Goal: Task Accomplishment & Management: Complete application form

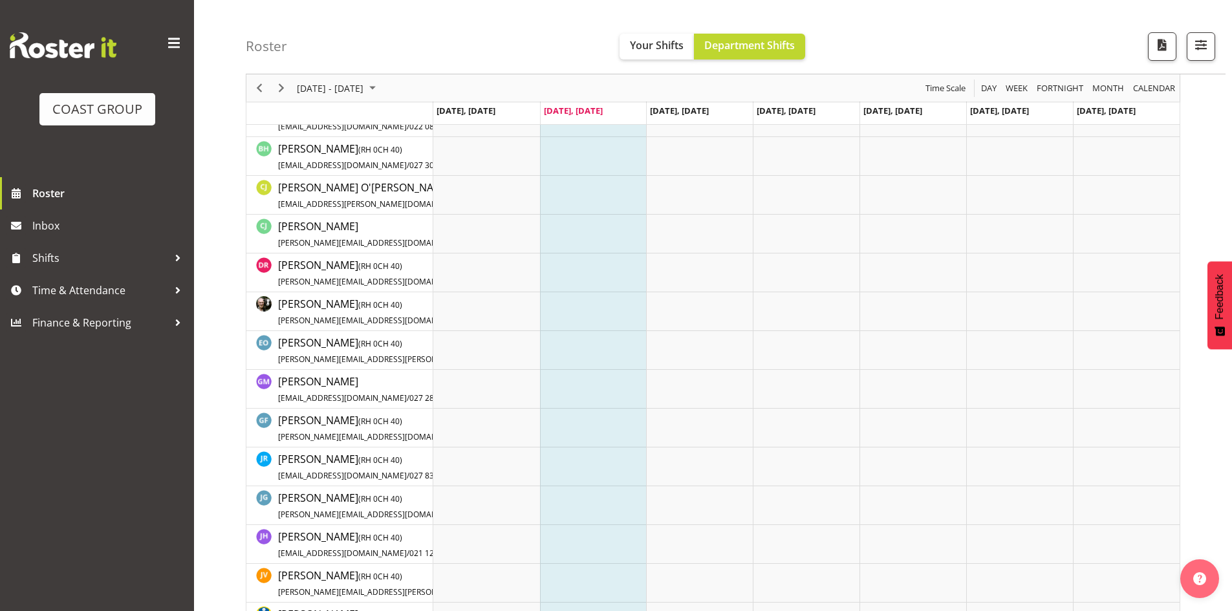
scroll to position [259, 0]
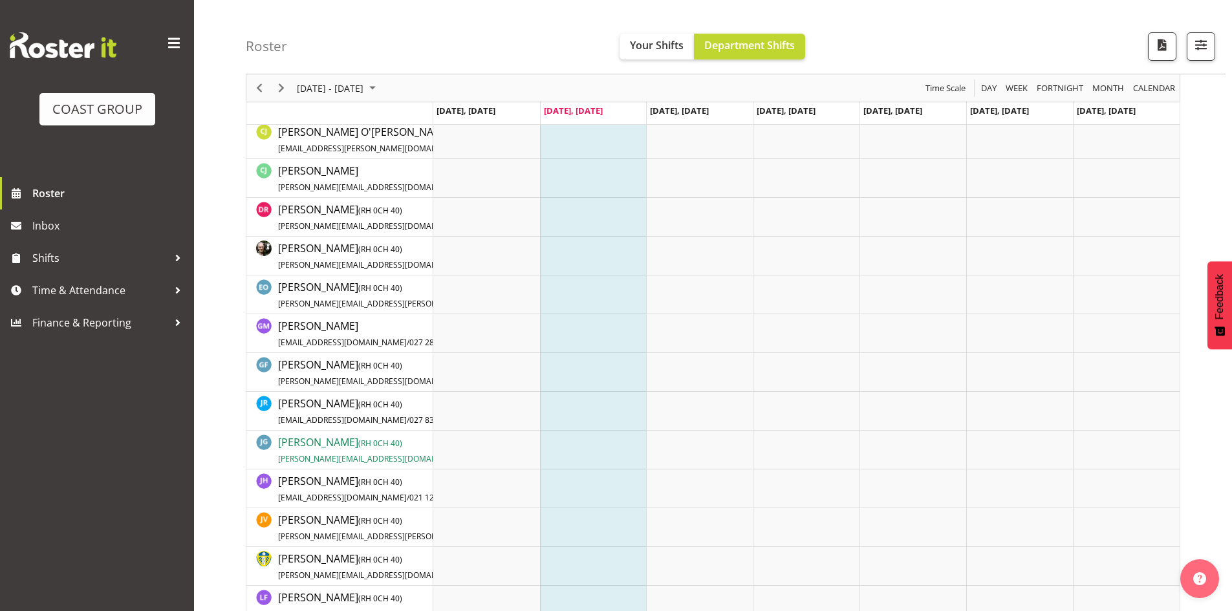
click at [330, 444] on span "Jason Garvey ( RH 0 CH 40) jason@displayworks.co.nz / 021 667 161" at bounding box center [396, 450] width 237 height 30
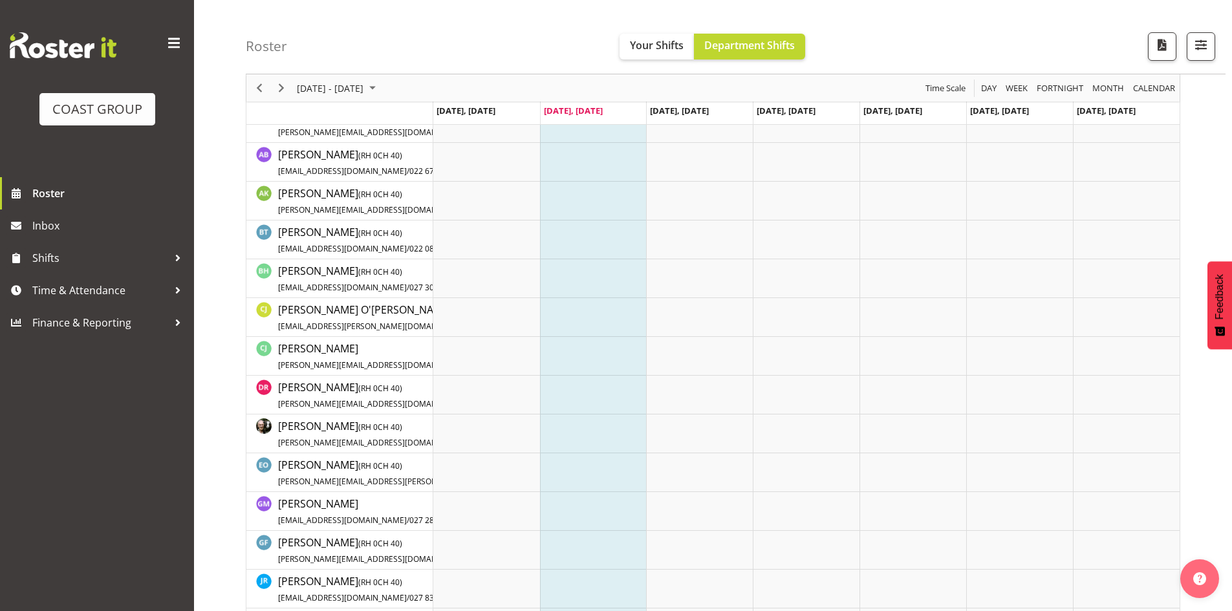
scroll to position [0, 0]
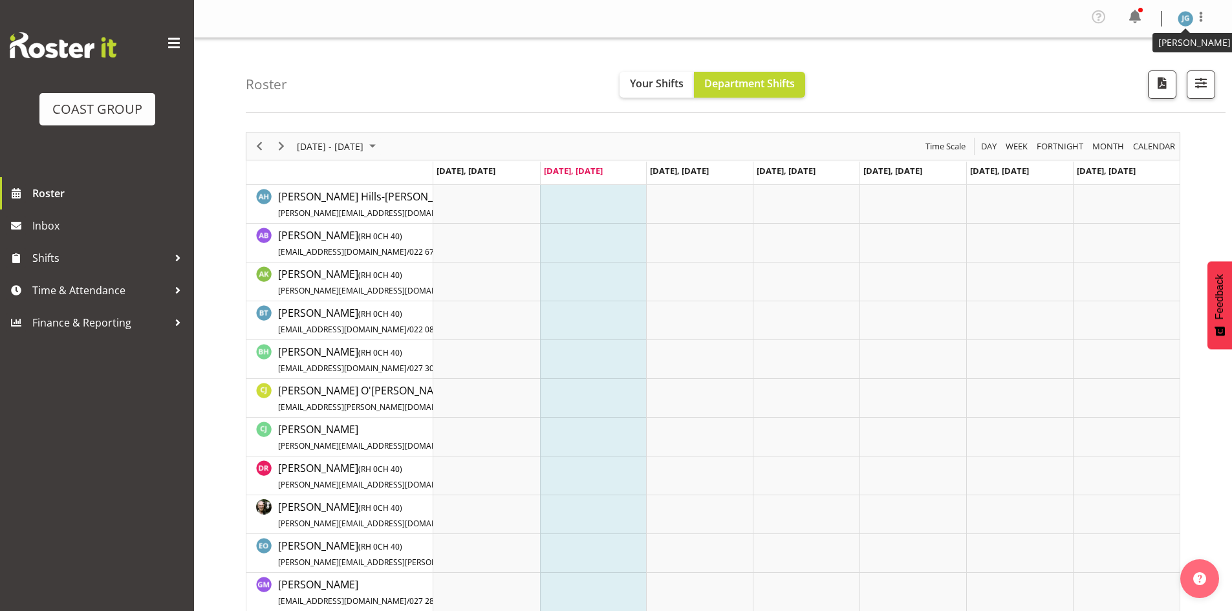
click at [1190, 16] on img at bounding box center [1186, 19] width 16 height 16
click at [1142, 66] on link "Log Out" at bounding box center [1147, 71] width 124 height 23
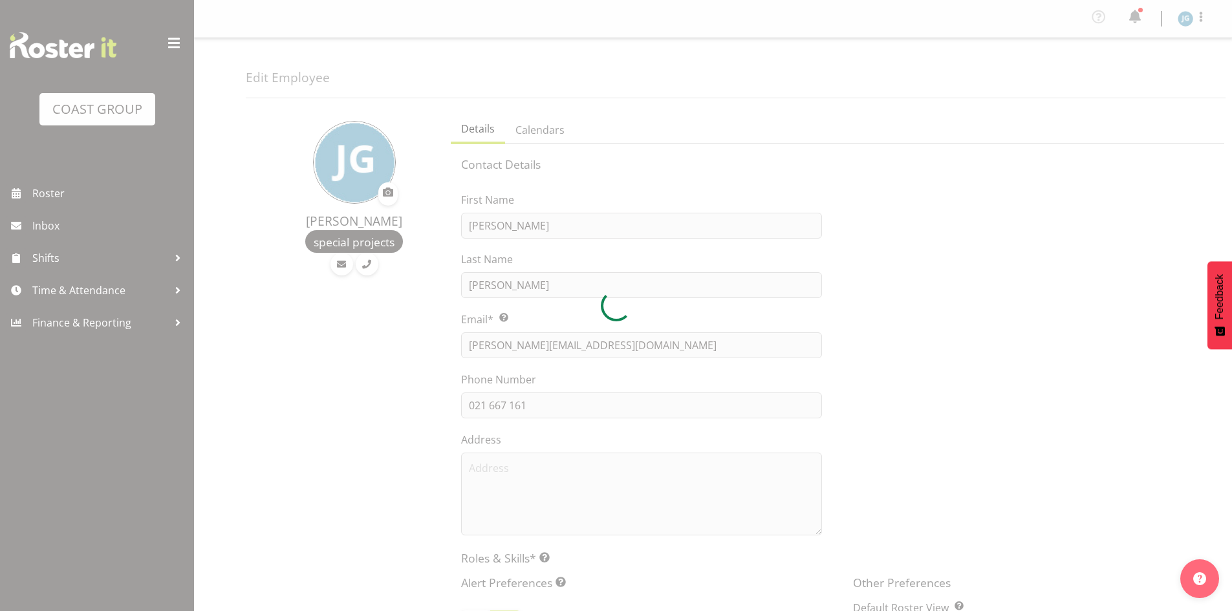
select select "TimelineWeek"
click at [76, 290] on div at bounding box center [616, 305] width 1232 height 611
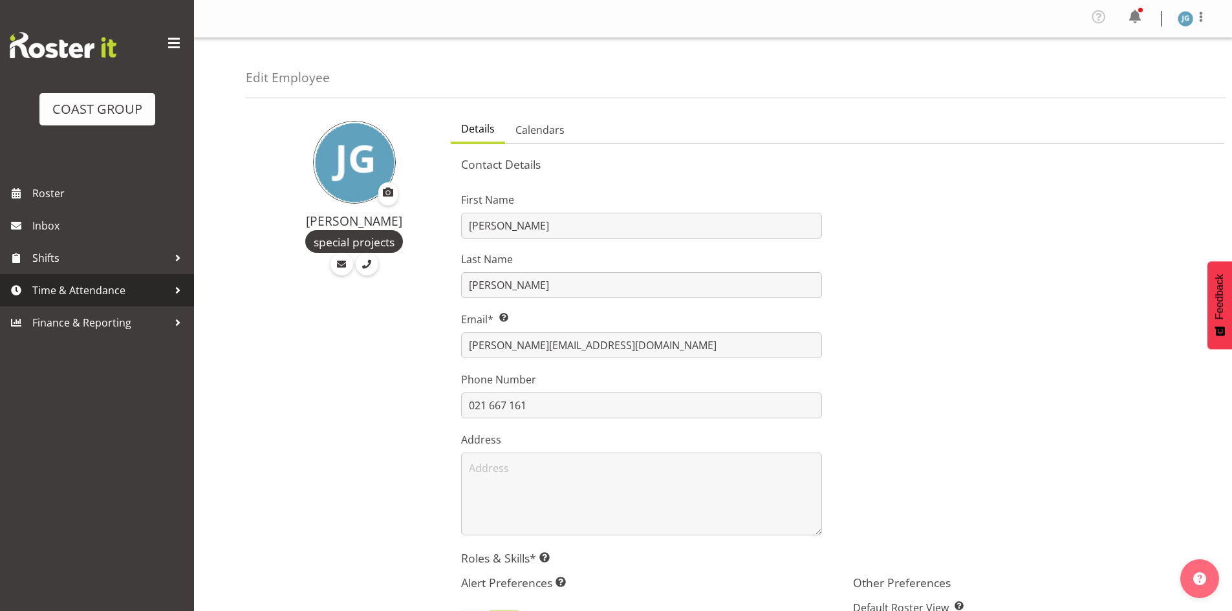
click at [86, 289] on span "Time & Attendance" at bounding box center [100, 290] width 136 height 19
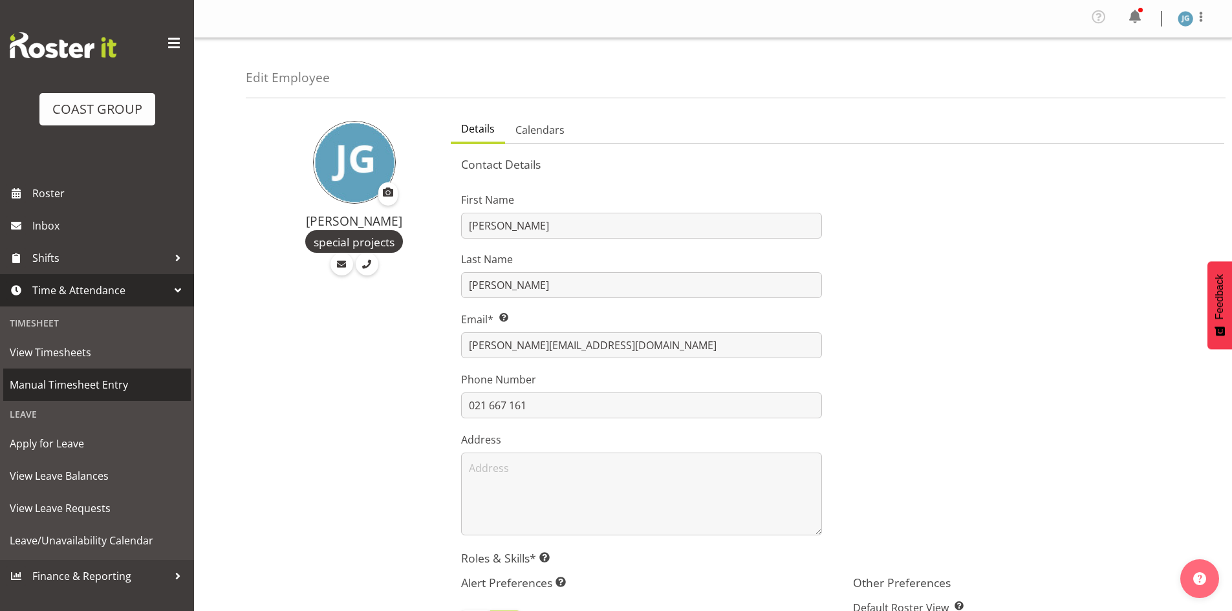
click at [101, 380] on span "Manual Timesheet Entry" at bounding box center [97, 384] width 175 height 19
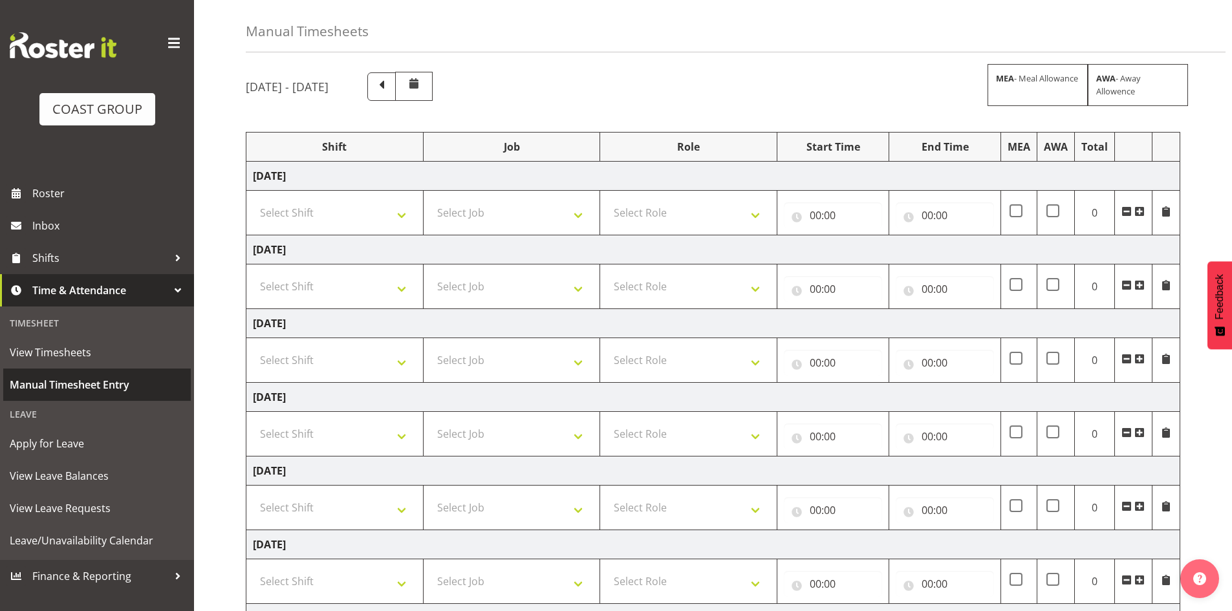
scroll to position [65, 0]
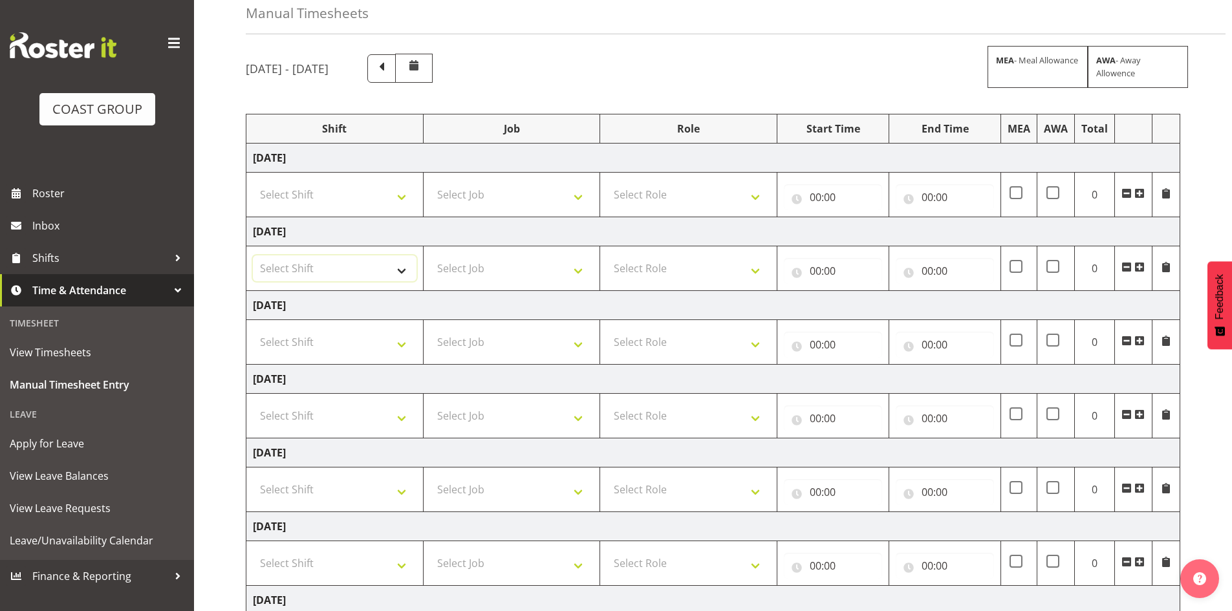
click at [404, 269] on select "Select Shift CHC SIGN ADMIN (LEAVE ALONE, DONT MAKE INACTIVE) DW CHC ARK WORK D…" at bounding box center [335, 269] width 164 height 26
select select "1513"
click at [253, 256] on select "Select Shift CHC SIGN ADMIN (LEAVE ALONE, DONT MAKE INACTIVE) DW CHC ARK WORK D…" at bounding box center [335, 269] width 164 height 26
click at [754, 270] on select "Select Role ACCOUNT MANAGER DW" at bounding box center [689, 269] width 164 height 26
select select "216"
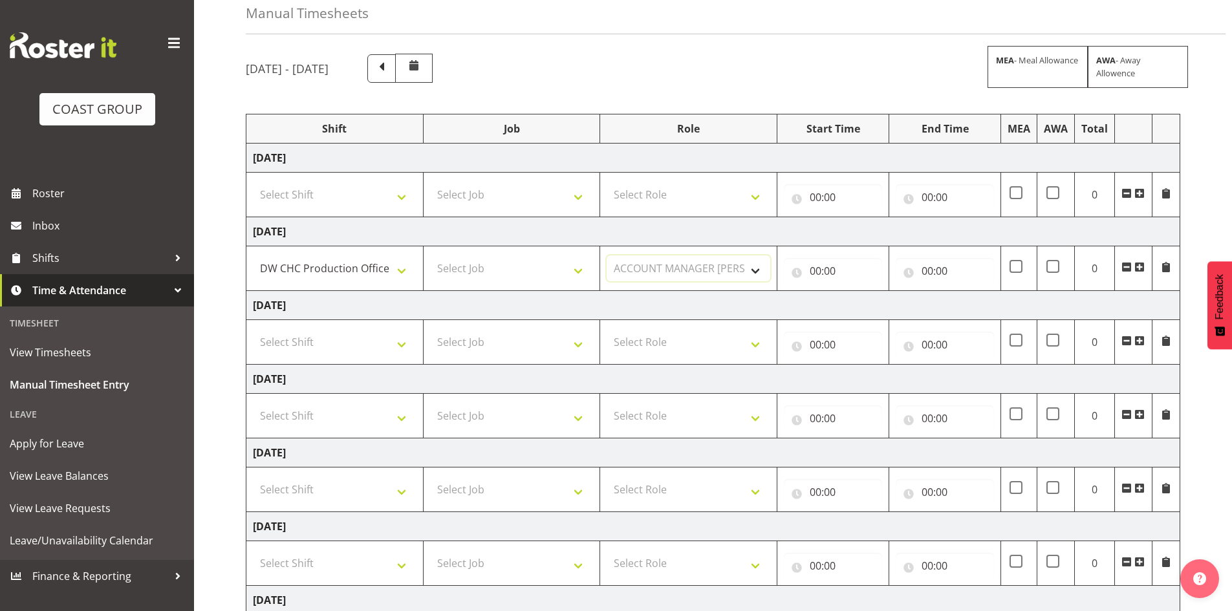
click at [607, 256] on select "Select Role ACCOUNT MANAGER DW" at bounding box center [689, 269] width 164 height 26
click at [816, 270] on input "00:00" at bounding box center [833, 271] width 98 height 26
click at [868, 305] on select "00 01 02 03 04 05 06 07 08 09 10 11 12 13 14 15 16 17 18 19 20 21 22 23" at bounding box center [872, 305] width 29 height 26
select select "8"
click at [858, 292] on select "00 01 02 03 04 05 06 07 08 09 10 11 12 13 14 15 16 17 18 19 20 21 22 23" at bounding box center [872, 305] width 29 height 26
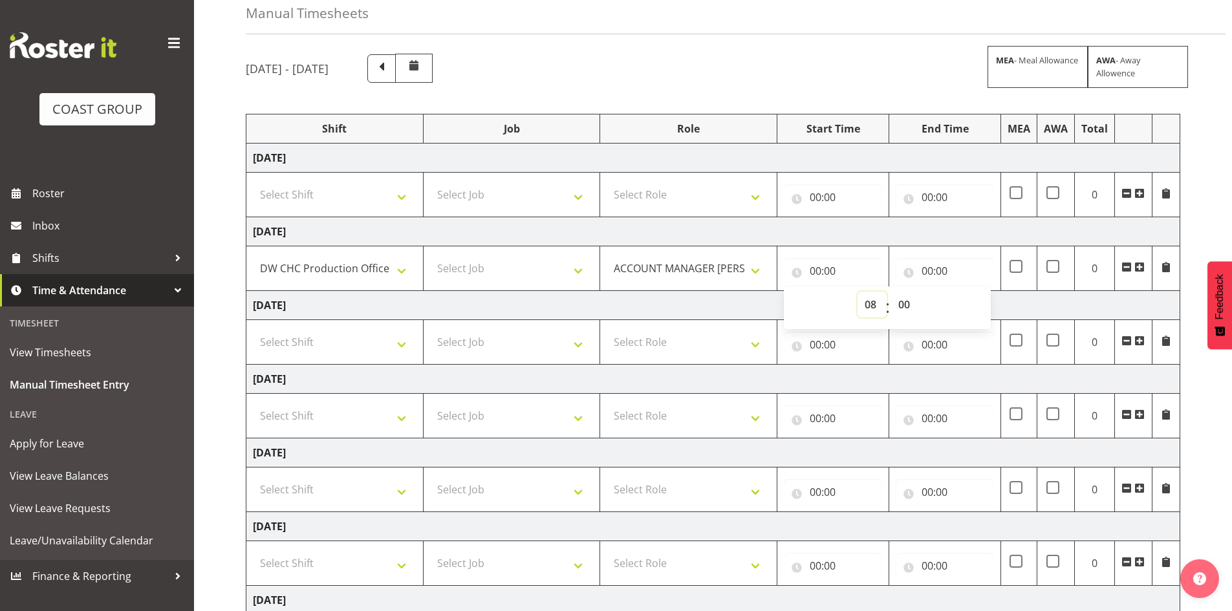
type input "08:00"
click at [927, 267] on input "00:00" at bounding box center [945, 271] width 98 height 26
click at [979, 301] on select "00 01 02 03 04 05 06 07 08 09 10 11 12 13 14 15 16 17 18 19 20 21 22 23" at bounding box center [984, 305] width 29 height 26
select select "16"
click at [970, 292] on select "00 01 02 03 04 05 06 07 08 09 10 11 12 13 14 15 16 17 18 19 20 21 22 23" at bounding box center [984, 305] width 29 height 26
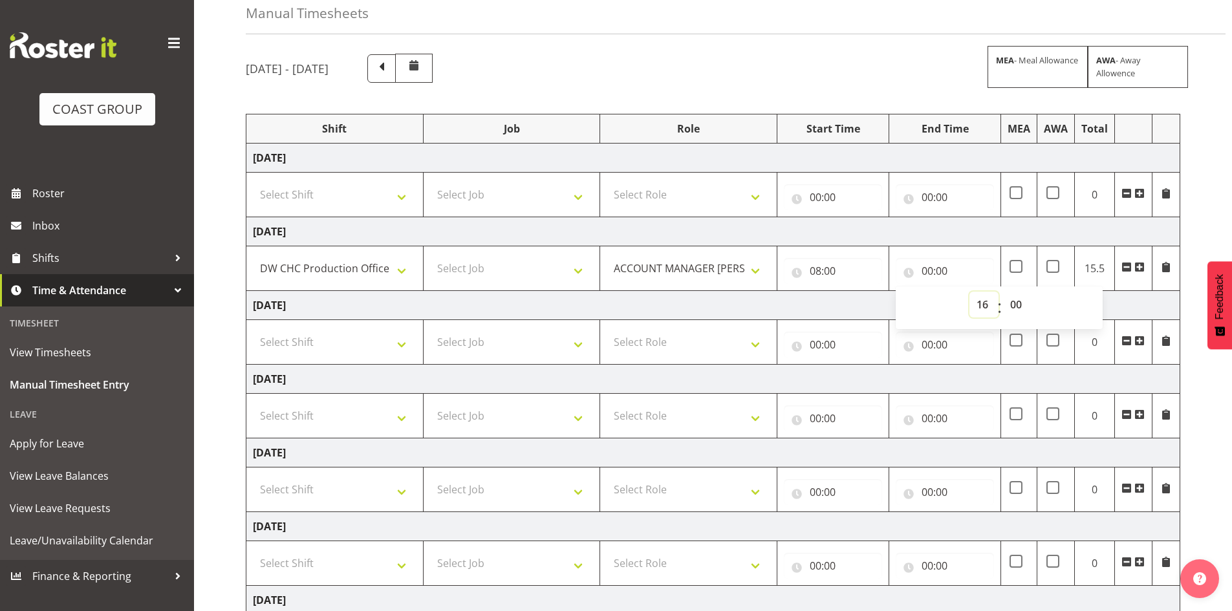
type input "16:00"
click at [811, 67] on div "September 3rd - September 9th 2025 MEA - Meal Allowance AWA - Away Allowence" at bounding box center [713, 68] width 935 height 29
click at [402, 347] on select "Select Shift CHC SIGN ADMIN (LEAVE ALONE, DONT MAKE INACTIVE) DW CHC ARK WORK D…" at bounding box center [335, 342] width 164 height 26
select select "1513"
click at [253, 329] on select "Select Shift CHC SIGN ADMIN (LEAVE ALONE, DONT MAKE INACTIVE) DW CHC ARK WORK D…" at bounding box center [335, 342] width 164 height 26
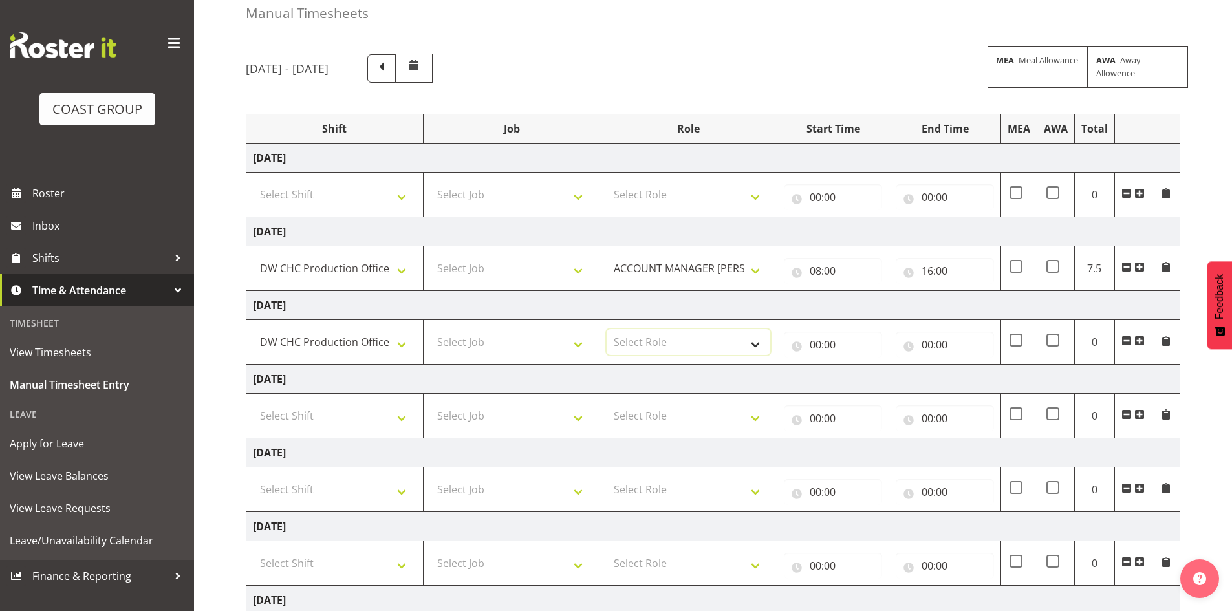
click at [757, 343] on select "Select Role ACCOUNT MANAGER DW" at bounding box center [689, 342] width 164 height 26
select select "216"
click at [607, 329] on select "Select Role ACCOUNT MANAGER DW" at bounding box center [689, 342] width 164 height 26
click at [816, 345] on input "00:00" at bounding box center [833, 345] width 98 height 26
click at [869, 377] on select "00 01 02 03 04 05 06 07 08 09 10 11 12 13 14 15 16 17 18 19 20 21 22 23" at bounding box center [872, 379] width 29 height 26
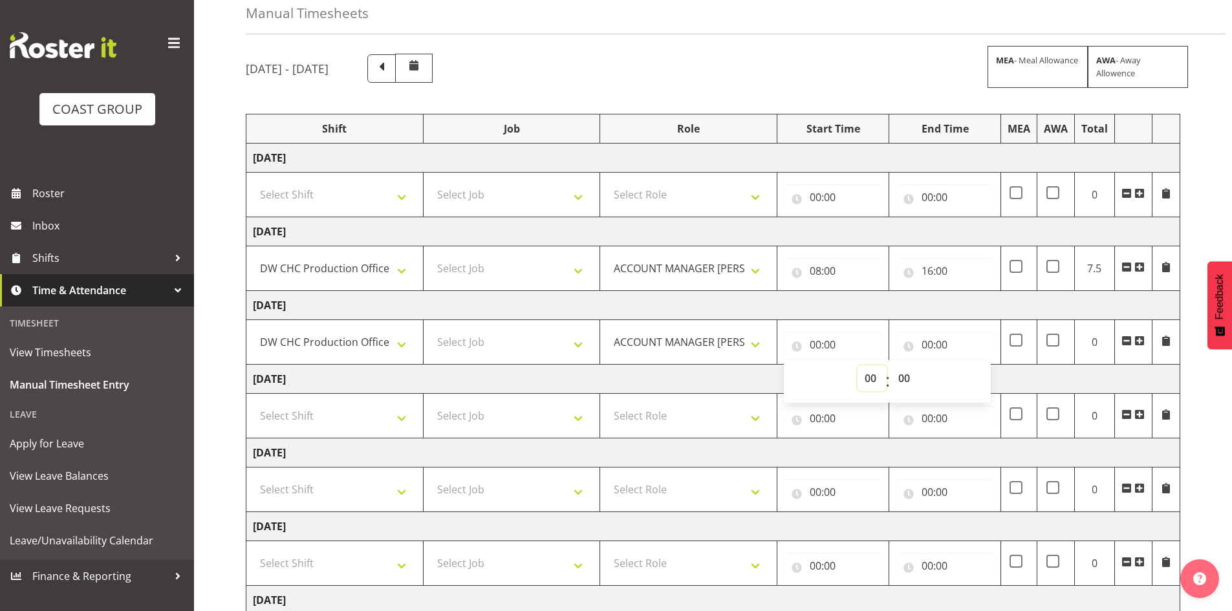
select select "8"
click at [858, 366] on select "00 01 02 03 04 05 06 07 08 09 10 11 12 13 14 15 16 17 18 19 20 21 22 23" at bounding box center [872, 379] width 29 height 26
type input "08:00"
click at [927, 342] on input "00:00" at bounding box center [945, 345] width 98 height 26
click at [984, 376] on select "00 01 02 03 04 05 06 07 08 09 10 11 12 13 14 15 16 17 18 19 20 21 22 23" at bounding box center [984, 379] width 29 height 26
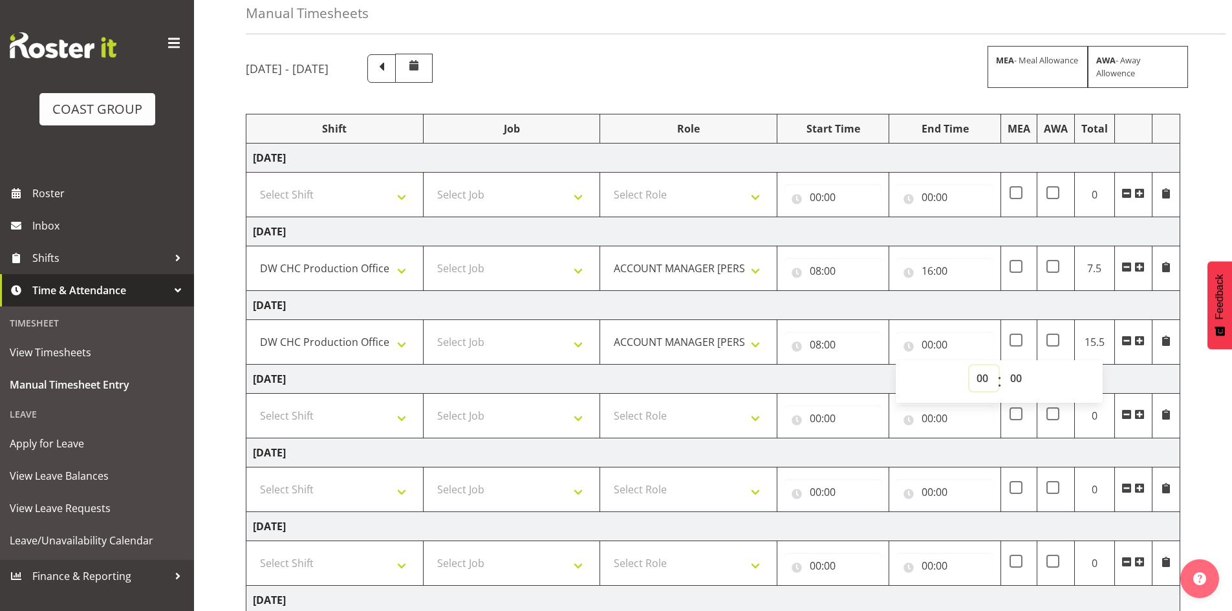
select select "15"
click at [970, 366] on select "00 01 02 03 04 05 06 07 08 09 10 11 12 13 14 15 16 17 18 19 20 21 22 23" at bounding box center [984, 379] width 29 height 26
type input "15:00"
click at [901, 78] on div "September 3rd - September 9th 2025 MEA - Meal Allowance AWA - Away Allowence" at bounding box center [713, 68] width 935 height 29
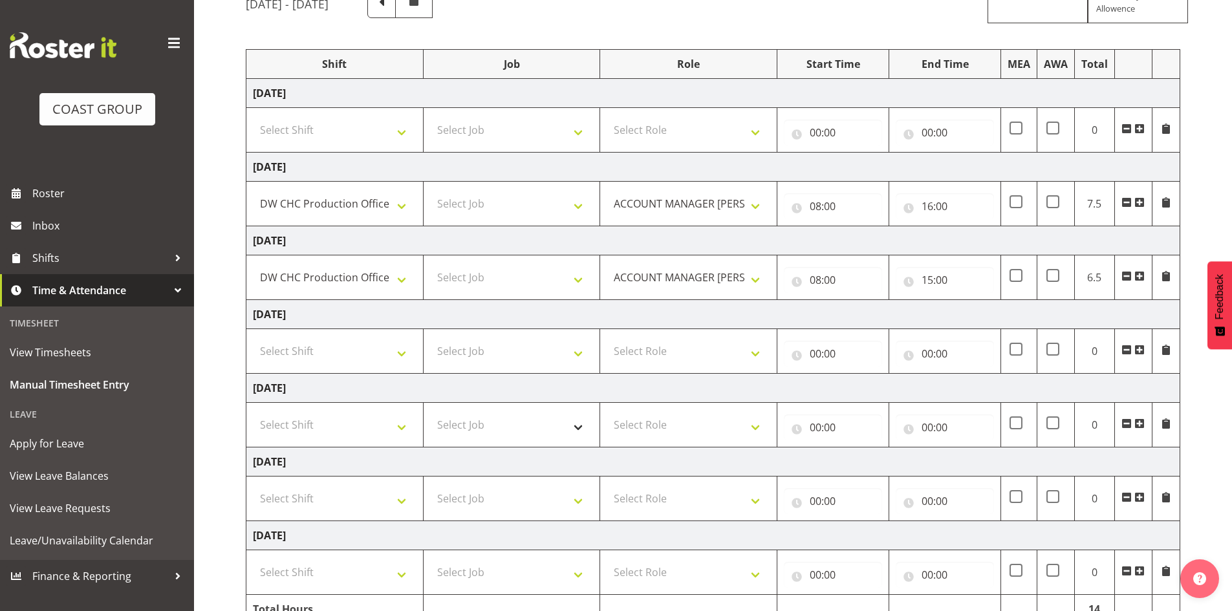
scroll to position [195, 0]
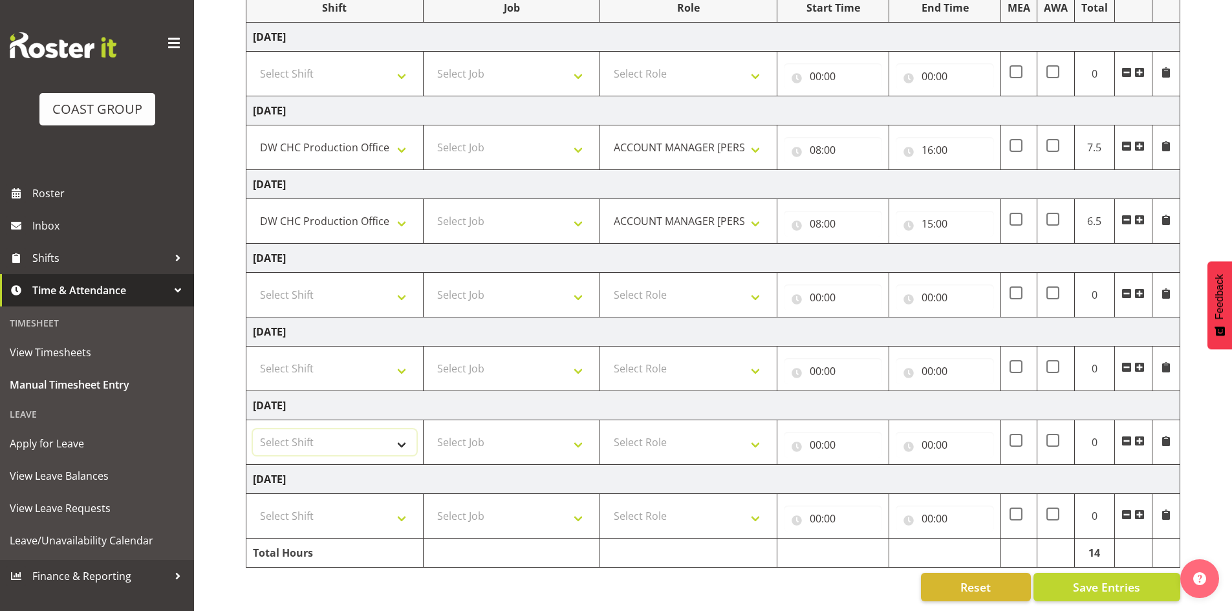
click at [400, 431] on select "Select Shift CHC SIGN ADMIN (LEAVE ALONE, DONT MAKE INACTIVE) DW CHC ARK WORK D…" at bounding box center [335, 443] width 164 height 26
select select "1513"
click at [253, 430] on select "Select Shift CHC SIGN ADMIN (LEAVE ALONE, DONT MAKE INACTIVE) DW CHC ARK WORK D…" at bounding box center [335, 443] width 164 height 26
click at [758, 435] on select "Select Role ACCOUNT MANAGER DW" at bounding box center [689, 443] width 164 height 26
select select "216"
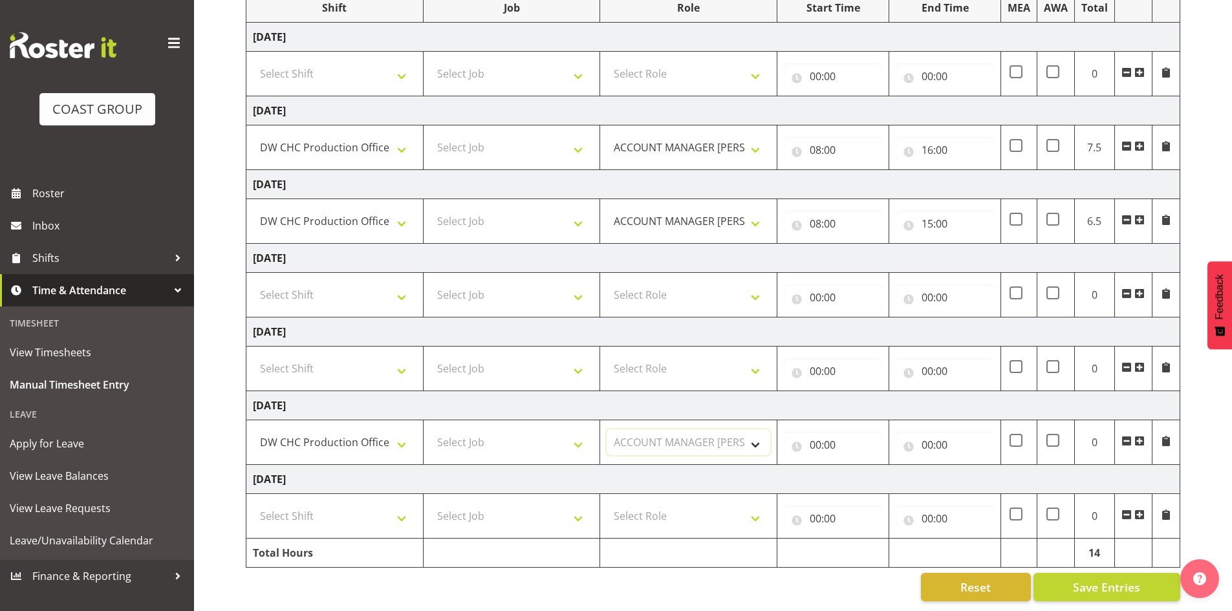
click at [607, 430] on select "Select Role ACCOUNT MANAGER DW" at bounding box center [689, 443] width 164 height 26
click at [815, 432] on input "00:00" at bounding box center [833, 445] width 98 height 26
click at [865, 468] on select "00 01 02 03 04 05 06 07 08 09 10 11 12 13 14 15 16 17 18 19 20 21 22 23" at bounding box center [872, 479] width 29 height 26
select select "7"
click at [858, 466] on select "00 01 02 03 04 05 06 07 08 09 10 11 12 13 14 15 16 17 18 19 20 21 22 23" at bounding box center [872, 479] width 29 height 26
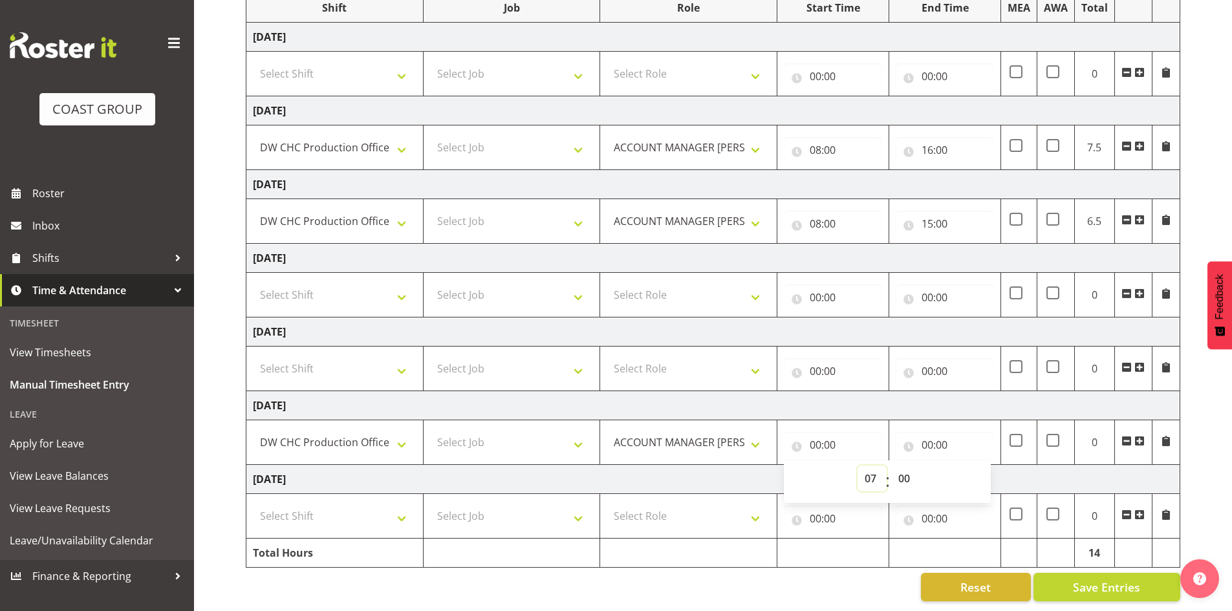
type input "07:00"
click at [904, 466] on select "00 01 02 03 04 05 06 07 08 09 10 11 12 13 14 15 16 17 18 19 20 21 22 23 24 25 2…" at bounding box center [905, 479] width 29 height 26
select select "30"
click at [891, 466] on select "00 01 02 03 04 05 06 07 08 09 10 11 12 13 14 15 16 17 18 19 20 21 22 23 24 25 2…" at bounding box center [905, 479] width 29 height 26
type input "07:30"
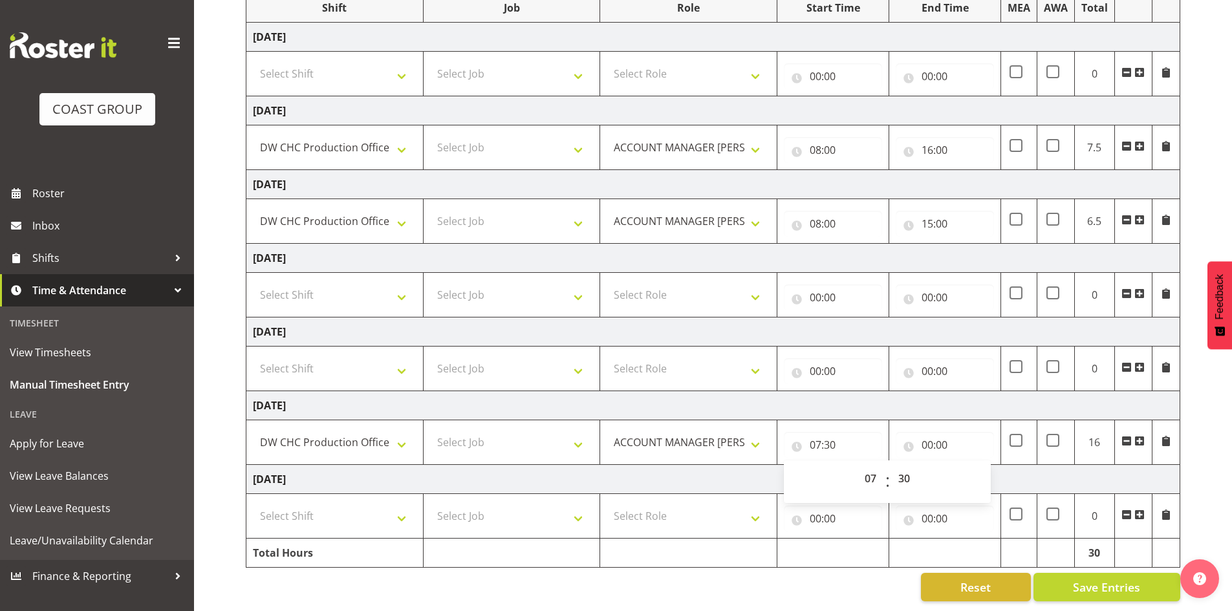
click at [744, 470] on td "Tuesday 9th September 2025" at bounding box center [713, 479] width 934 height 29
click at [930, 432] on input "00:00" at bounding box center [945, 445] width 98 height 26
click at [979, 468] on select "00 01 02 03 04 05 06 07 08 09 10 11 12 13 14 15 16 17 18 19 20 21 22 23" at bounding box center [984, 479] width 29 height 26
select select "16"
click at [970, 466] on select "00 01 02 03 04 05 06 07 08 09 10 11 12 13 14 15 16 17 18 19 20 21 22 23" at bounding box center [984, 479] width 29 height 26
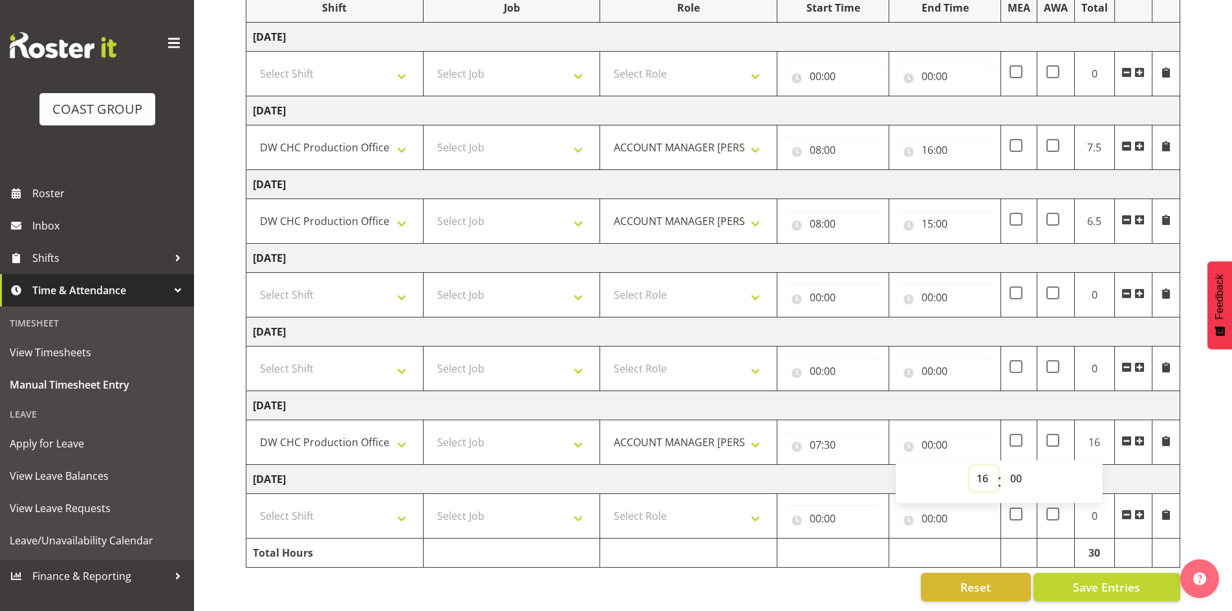
type input "16:00"
click at [848, 466] on td "Tuesday 9th September 2025" at bounding box center [713, 479] width 934 height 29
click at [399, 506] on select "Select Shift CHC SIGN ADMIN (LEAVE ALONE, DONT MAKE INACTIVE) DW CHC ARK WORK D…" at bounding box center [335, 516] width 164 height 26
select select "1513"
click at [253, 503] on select "Select Shift CHC SIGN ADMIN (LEAVE ALONE, DONT MAKE INACTIVE) DW CHC ARK WORK D…" at bounding box center [335, 516] width 164 height 26
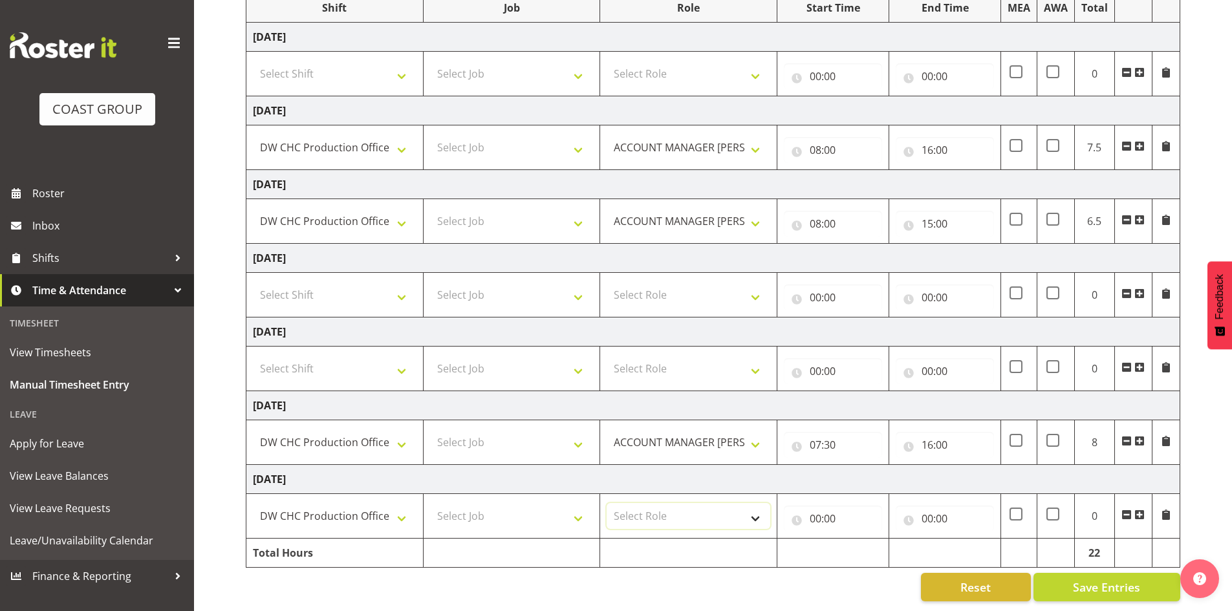
click at [756, 507] on select "Select Role ACCOUNT MANAGER DW" at bounding box center [689, 516] width 164 height 26
select select "216"
click at [607, 503] on select "Select Role ACCOUNT MANAGER DW" at bounding box center [689, 516] width 164 height 26
click at [815, 506] on input "00:00" at bounding box center [833, 519] width 98 height 26
click at [868, 541] on select "00 01 02 03 04 05 06 07 08 09 10 11 12 13 14 15 16 17 18 19 20 21 22 23" at bounding box center [872, 553] width 29 height 26
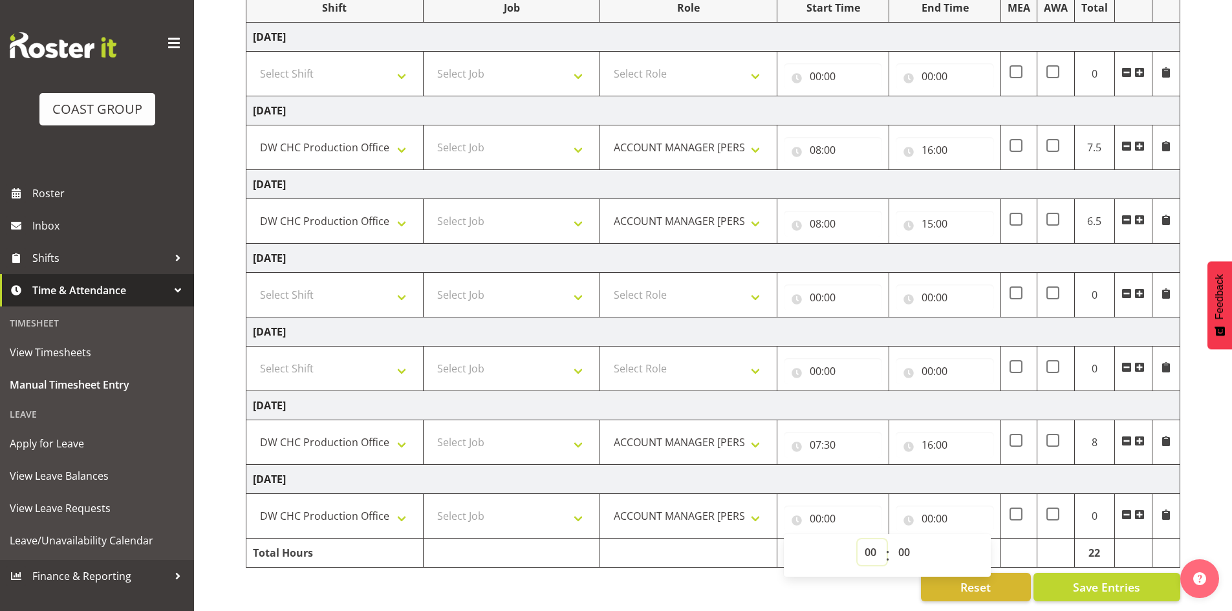
select select "7"
click at [858, 540] on select "00 01 02 03 04 05 06 07 08 09 10 11 12 13 14 15 16 17 18 19 20 21 22 23" at bounding box center [872, 553] width 29 height 26
type input "07:00"
click at [903, 543] on select "00 01 02 03 04 05 06 07 08 09 10 11 12 13 14 15 16 17 18 19 20 21 22 23 24 25 2…" at bounding box center [905, 553] width 29 height 26
select select "30"
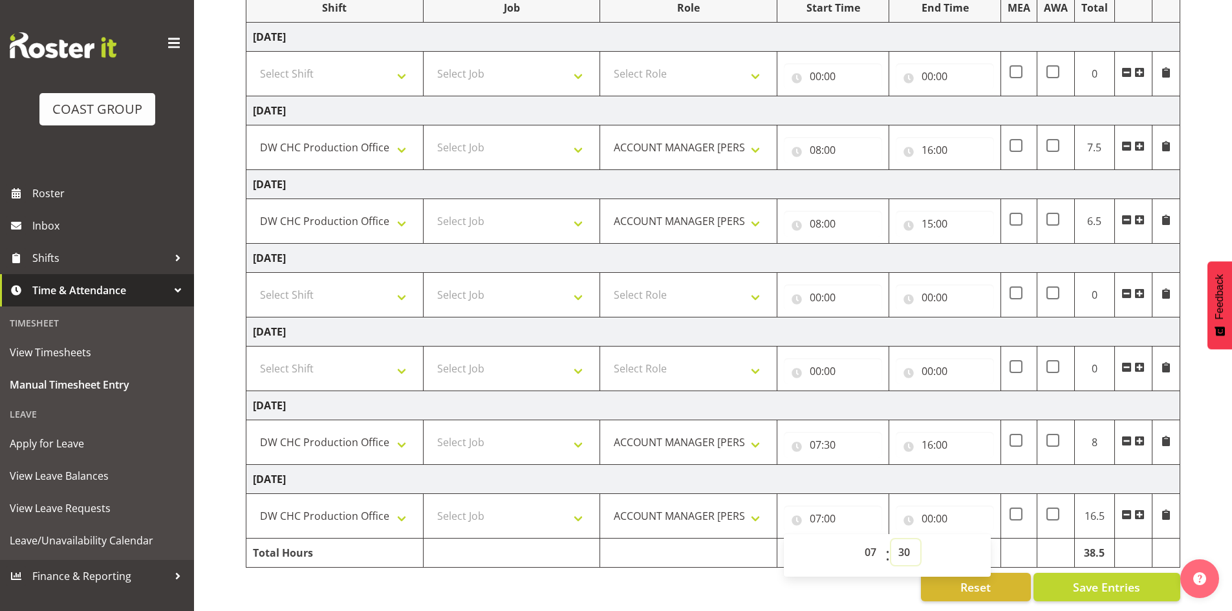
click at [891, 540] on select "00 01 02 03 04 05 06 07 08 09 10 11 12 13 14 15 16 17 18 19 20 21 22 23 24 25 2…" at bounding box center [905, 553] width 29 height 26
type input "07:30"
click at [730, 593] on div "September 3rd - September 9th 2025 MEA - Meal Allowance AWA - Away Allowence Sh…" at bounding box center [739, 267] width 987 height 688
click at [929, 506] on input "00:00" at bounding box center [945, 519] width 98 height 26
click at [979, 541] on select "00 01 02 03 04 05 06 07 08 09 10 11 12 13 14 15 16 17 18 19 20 21 22 23" at bounding box center [984, 553] width 29 height 26
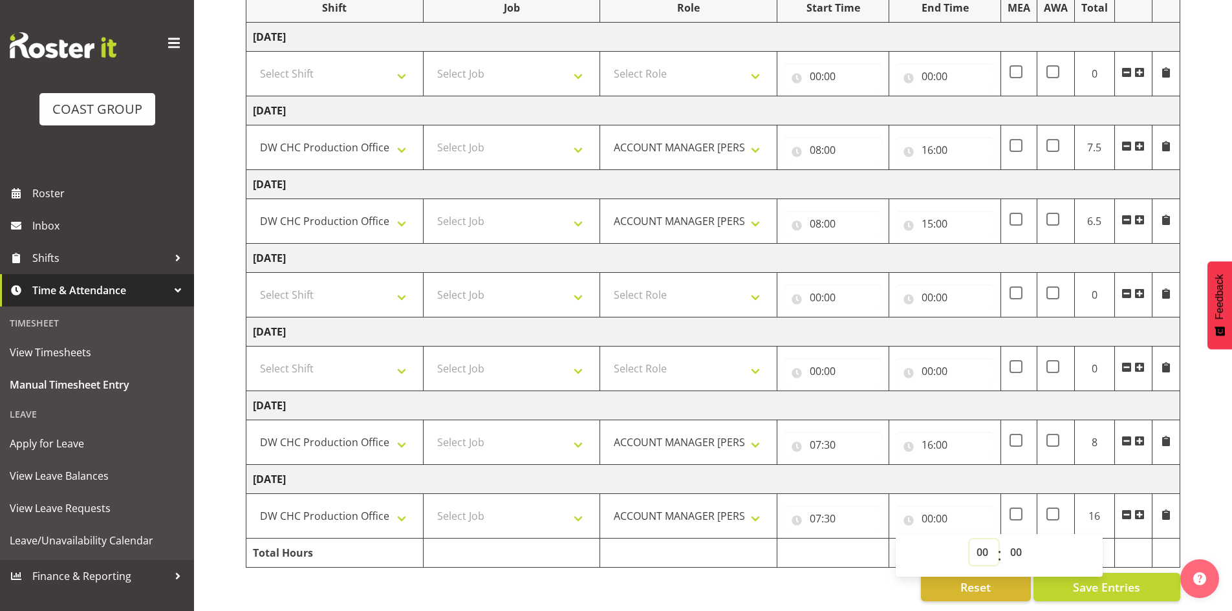
select select "16"
click at [970, 540] on select "00 01 02 03 04 05 06 07 08 09 10 11 12 13 14 15 16 17 18 19 20 21 22 23" at bounding box center [984, 553] width 29 height 26
type input "16:00"
click at [807, 581] on div "Reset Save Entries" at bounding box center [713, 587] width 935 height 28
click at [1104, 579] on span "Save Entries" at bounding box center [1106, 587] width 67 height 17
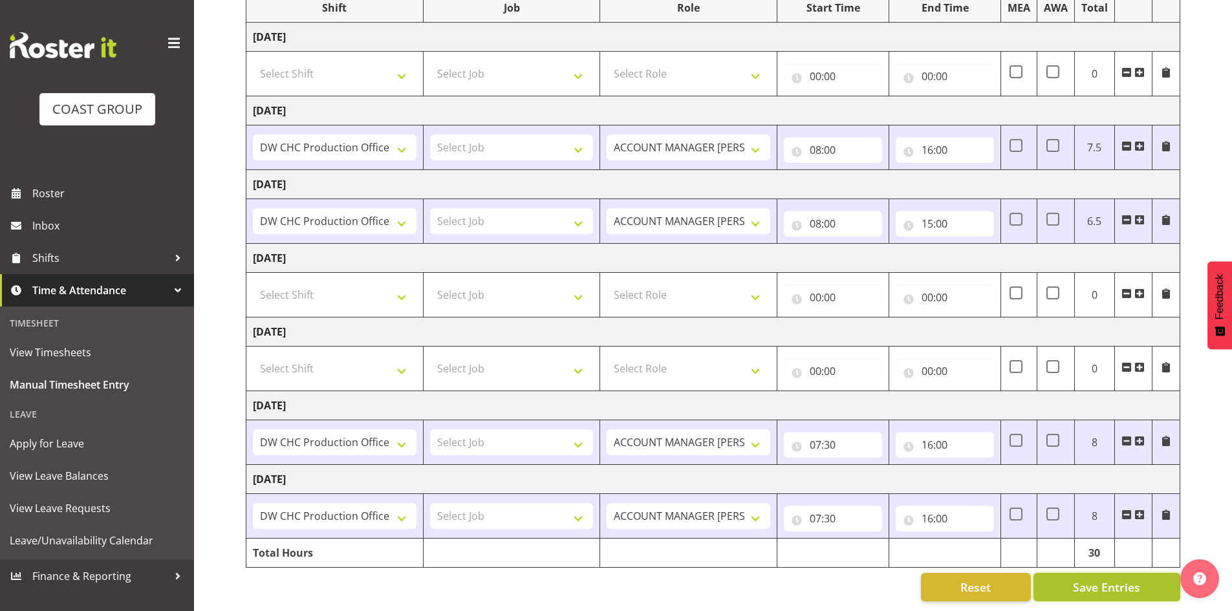
click at [1110, 579] on span "Save Entries" at bounding box center [1106, 587] width 67 height 17
click at [88, 444] on span "Apply for Leave" at bounding box center [97, 443] width 175 height 19
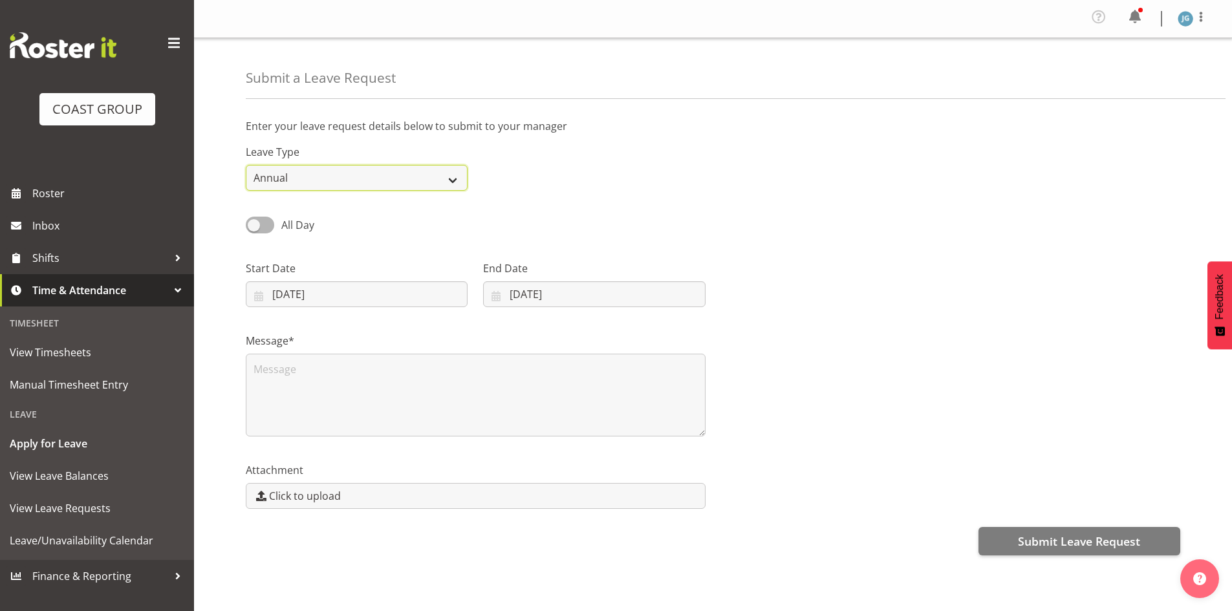
click at [456, 180] on select "Annual Sick Leave Without Pay Bereavement Domestic Violence Parental Jury Servi…" at bounding box center [357, 178] width 222 height 26
select select "Sick"
click at [246, 165] on select "Annual Sick Leave Without Pay Bereavement Domestic Violence Parental Jury Servi…" at bounding box center [357, 178] width 222 height 26
click at [341, 290] on input "09/09/2025" at bounding box center [357, 294] width 222 height 26
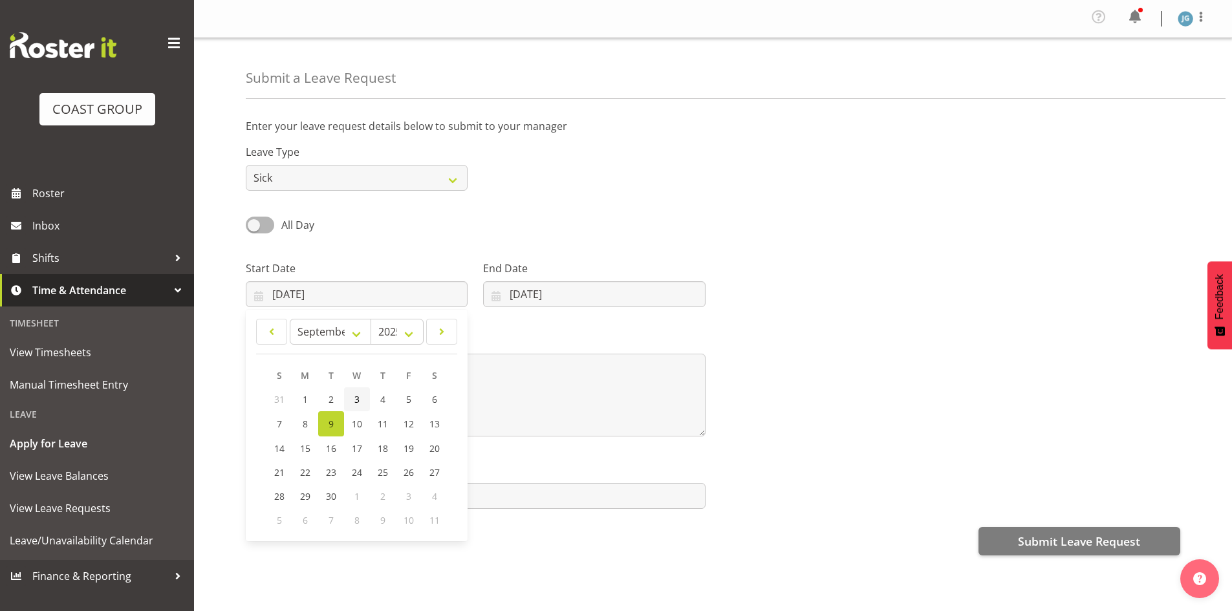
click at [357, 398] on span "3" at bounding box center [357, 399] width 5 height 12
type input "03/09/2025"
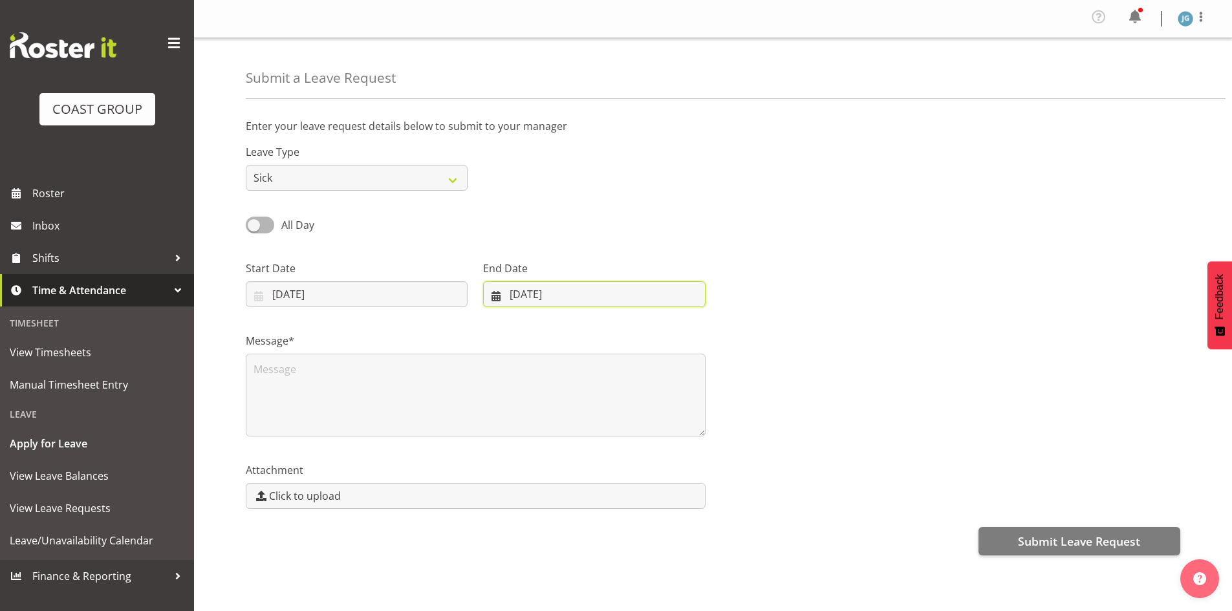
click at [533, 292] on input "09/09/2025" at bounding box center [594, 294] width 222 height 26
click at [585, 397] on span "3" at bounding box center [586, 399] width 5 height 12
type input "03/09/2025"
click at [819, 345] on div "Message*" at bounding box center [713, 379] width 950 height 129
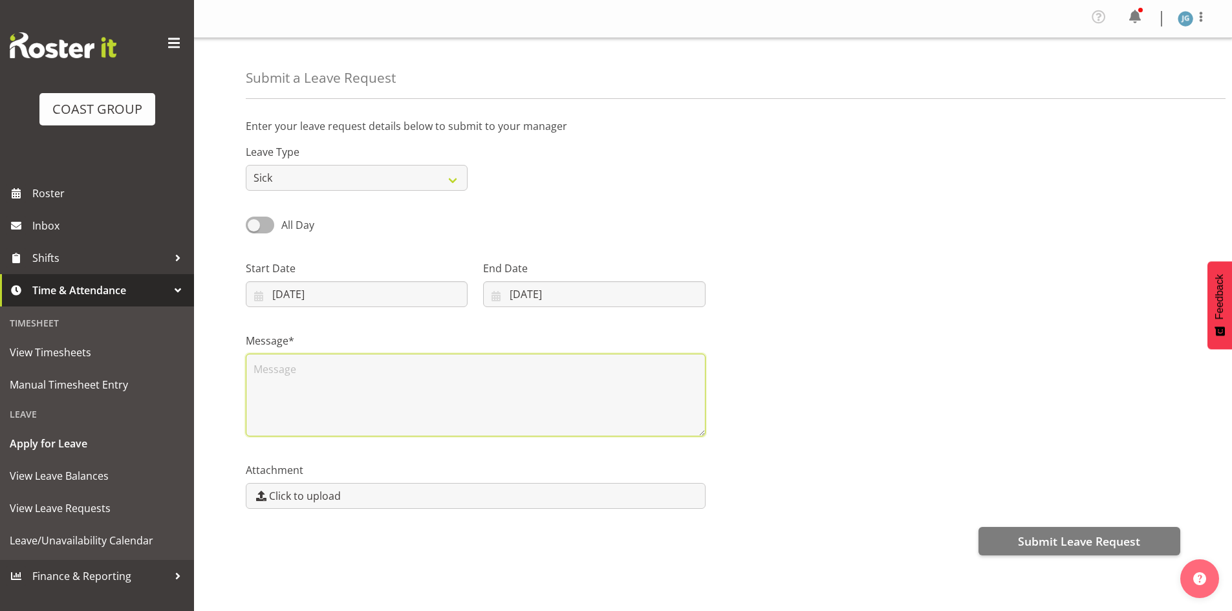
click at [284, 364] on textarea at bounding box center [476, 395] width 460 height 83
type textarea "Sick"
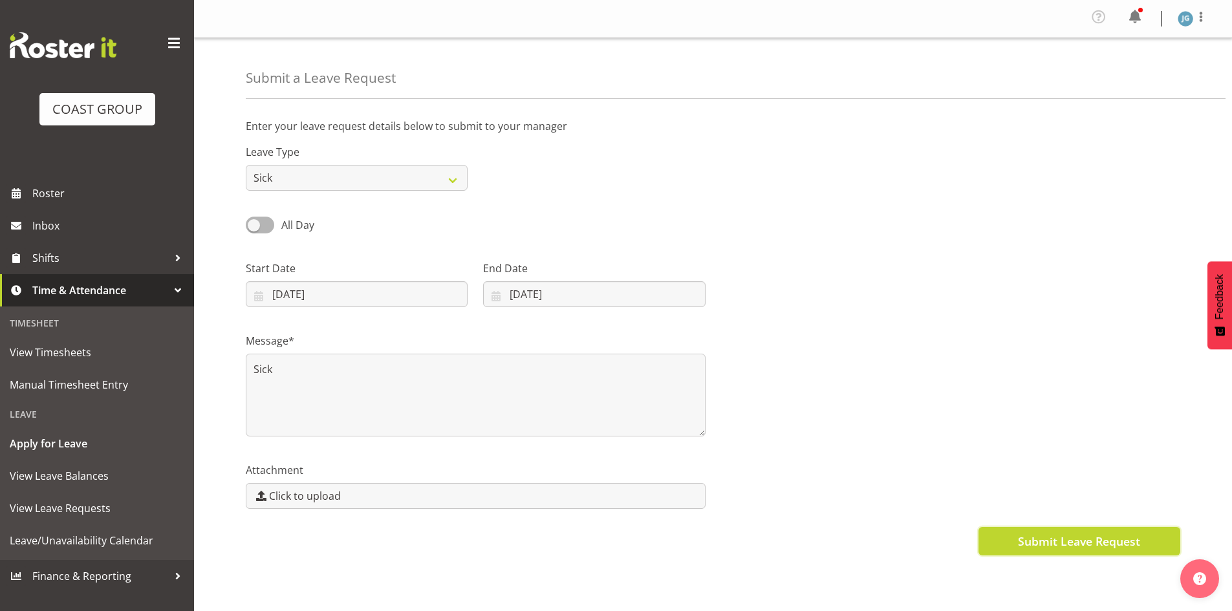
click at [1058, 540] on span "Submit Leave Request" at bounding box center [1079, 541] width 122 height 17
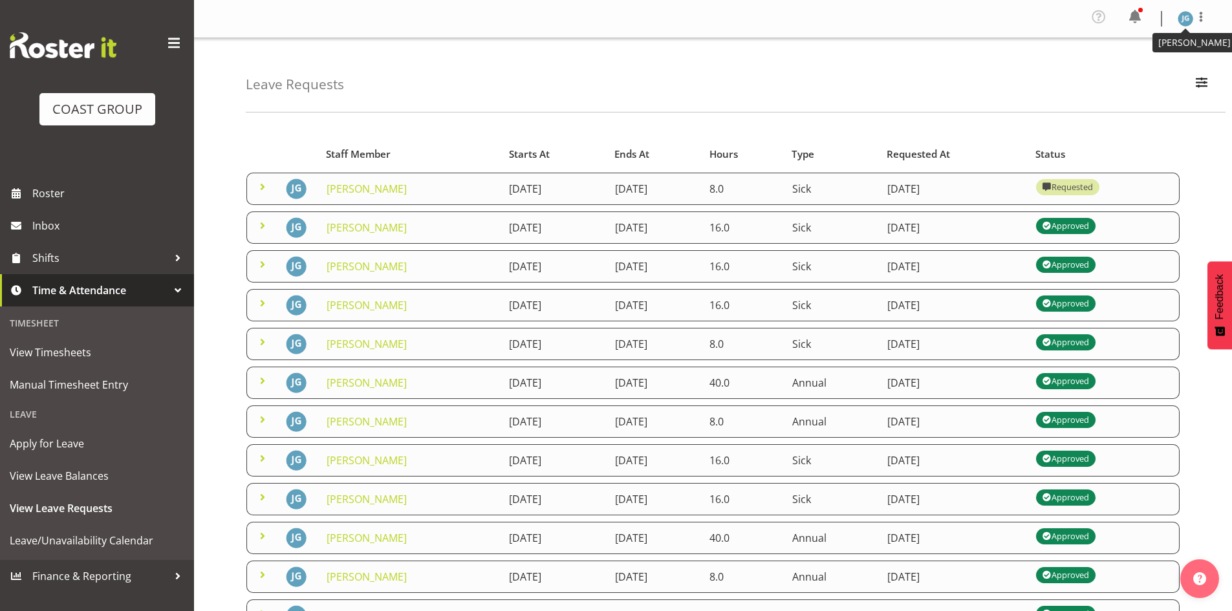
click at [1185, 21] on img at bounding box center [1186, 19] width 16 height 16
click at [1126, 76] on link "Log Out" at bounding box center [1147, 71] width 124 height 23
